Goal: Information Seeking & Learning: Learn about a topic

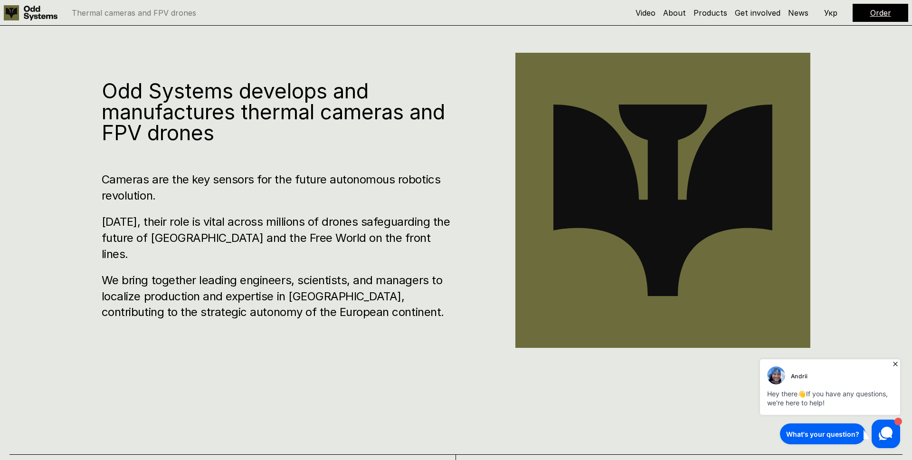
scroll to position [466, 0]
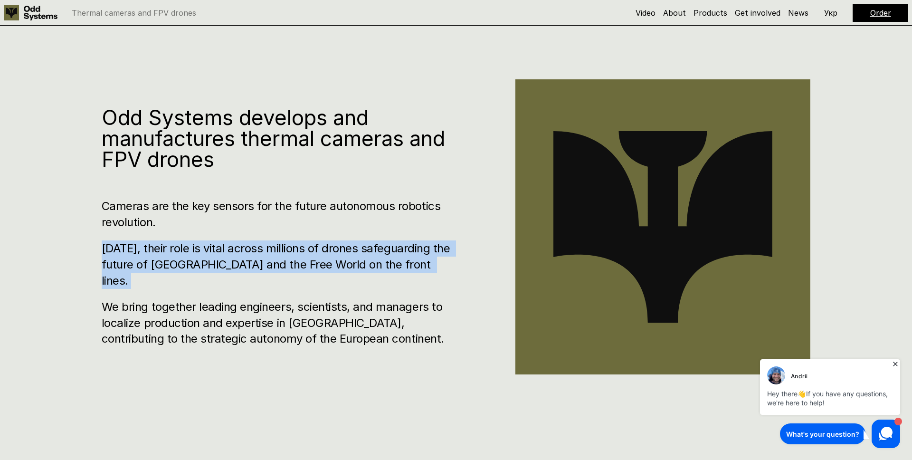
drag, startPoint x: 354, startPoint y: 229, endPoint x: 416, endPoint y: 287, distance: 84.4
click at [416, 287] on div "Cameras are the key sensors for the future autonomous robotics revolution. [DAT…" at bounding box center [280, 272] width 357 height 149
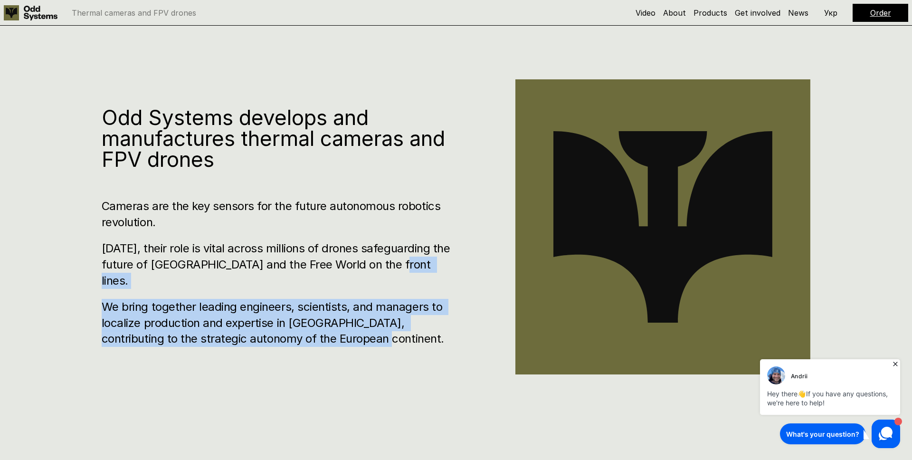
drag, startPoint x: 417, startPoint y: 323, endPoint x: 420, endPoint y: 347, distance: 23.9
click at [420, 347] on div "Odd Systems develops and manufactures thermal cameras and FPV drones Cameras ar…" at bounding box center [456, 232] width 912 height 460
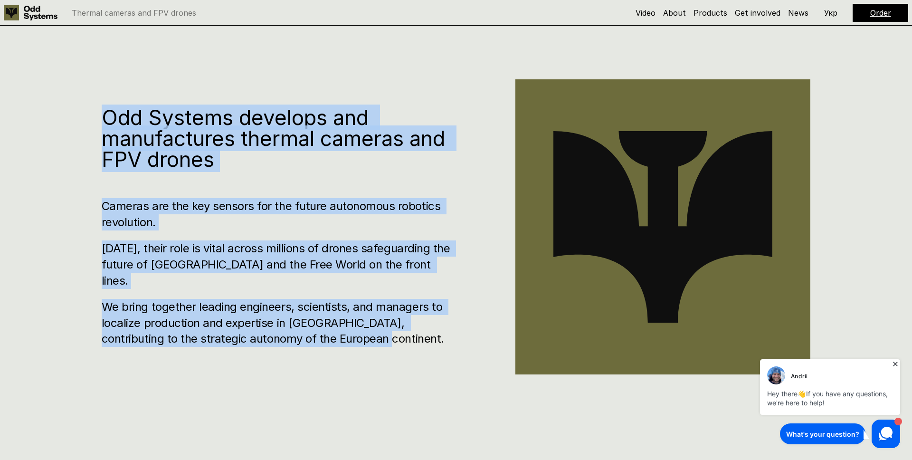
drag, startPoint x: 397, startPoint y: 336, endPoint x: 67, endPoint y: 119, distance: 394.2
click at [67, 119] on div "Odd Systems develops and manufactures thermal cameras and FPV drones Cameras ar…" at bounding box center [456, 232] width 912 height 460
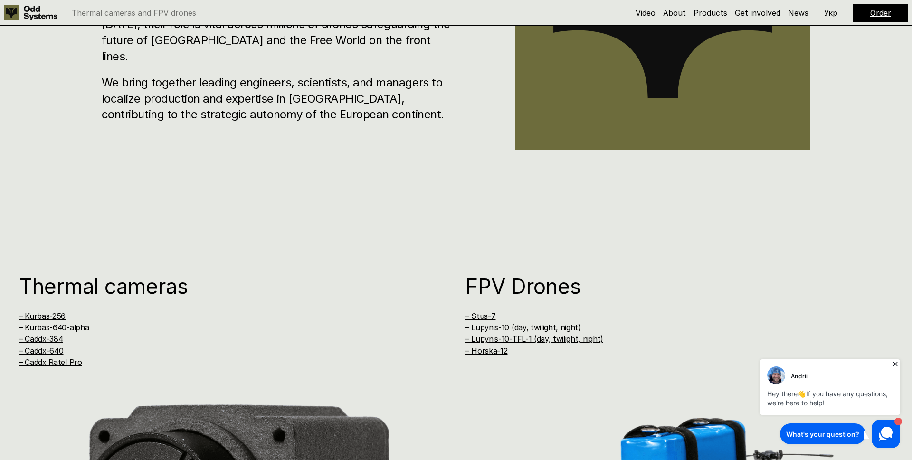
scroll to position [952, 0]
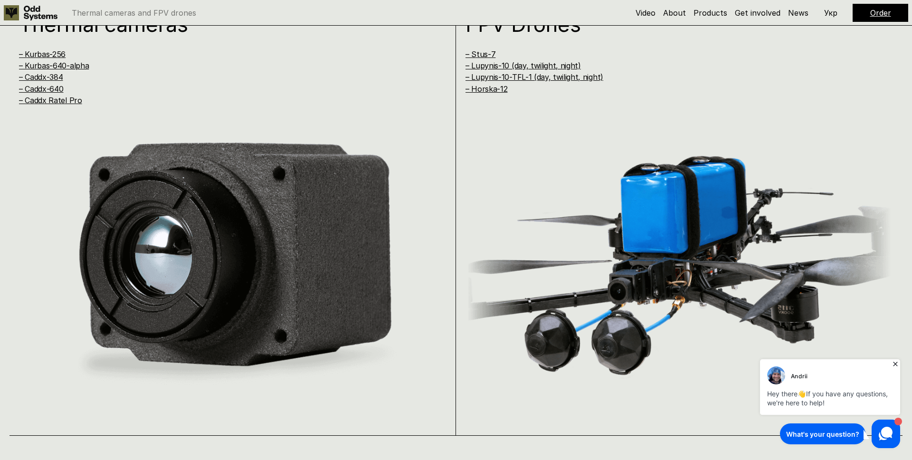
click at [139, 69] on h4 "– Kurbas-640-alpha" at bounding box center [220, 65] width 402 height 10
click at [33, 68] on link "– Kurbas-640-alpha" at bounding box center [54, 66] width 70 height 10
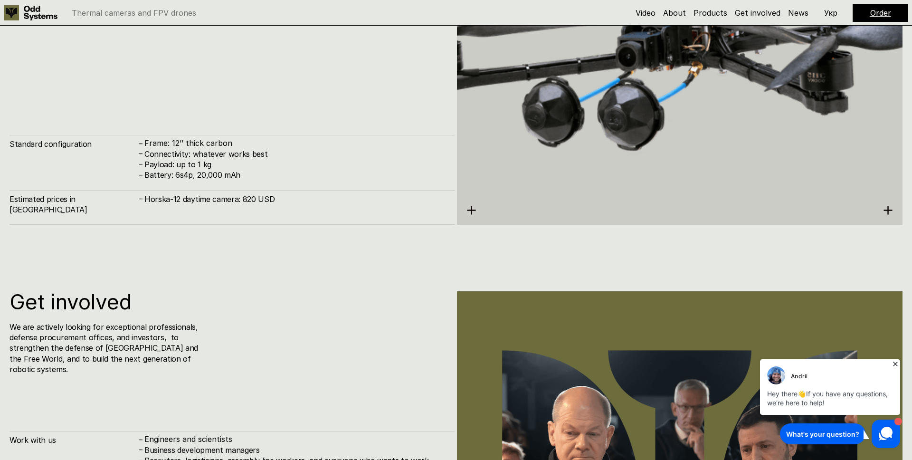
scroll to position [6344, 0]
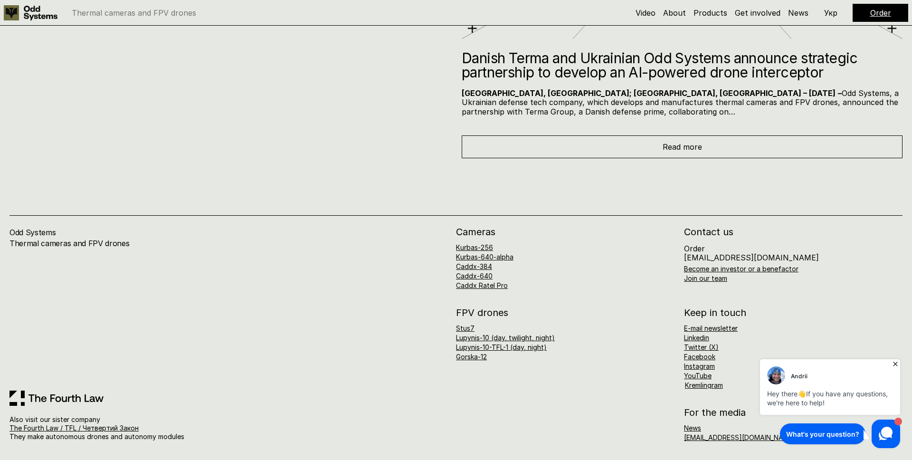
click at [636, 376] on div "FPV drones Stus7 Lupynis-10 (day, twilight, night) Lupynis-10-TFL-1 (day, night…" at bounding box center [679, 348] width 447 height 81
